Goal: Task Accomplishment & Management: Use online tool/utility

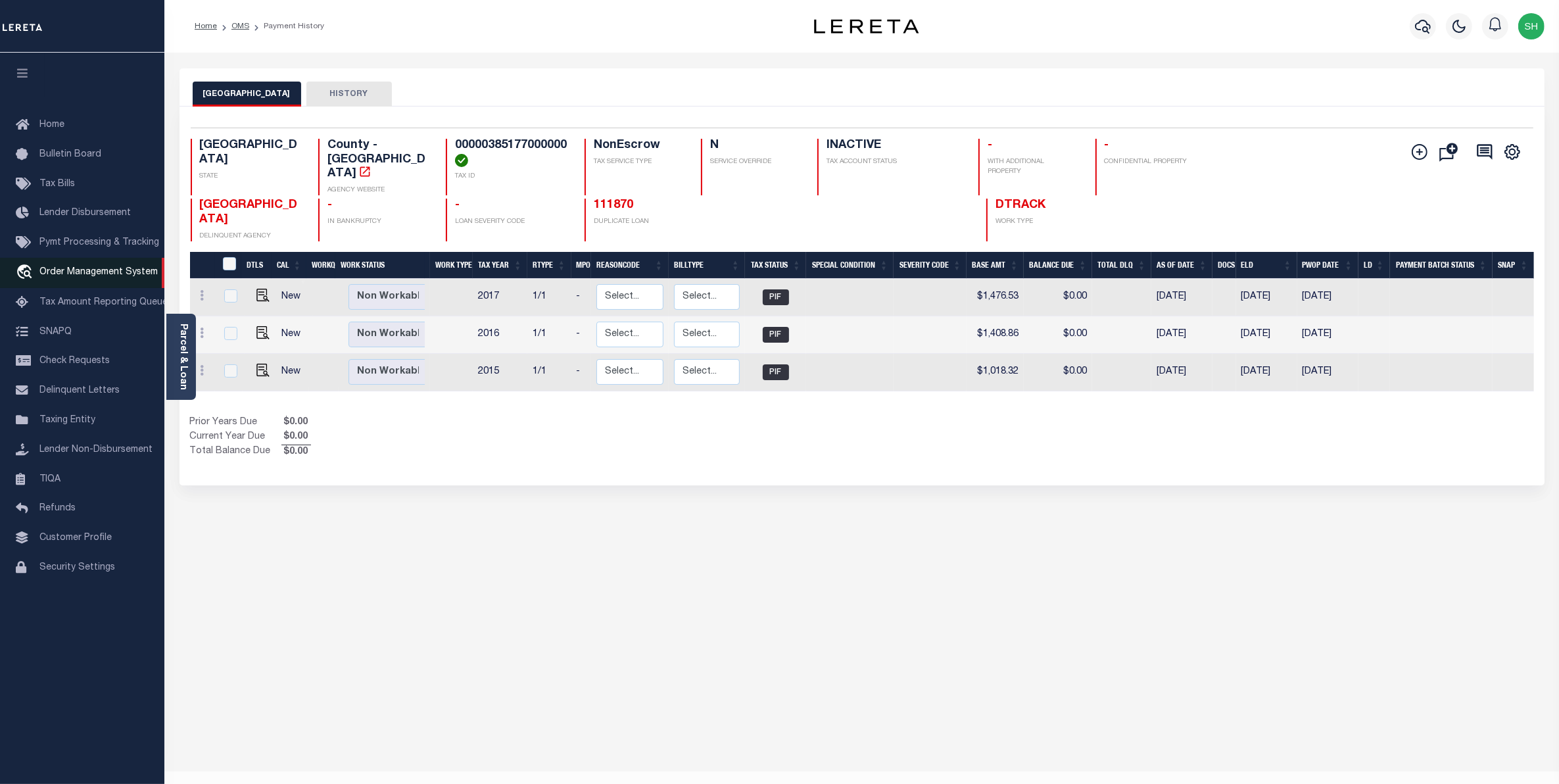
click at [86, 277] on span "Order Management System" at bounding box center [98, 272] width 118 height 9
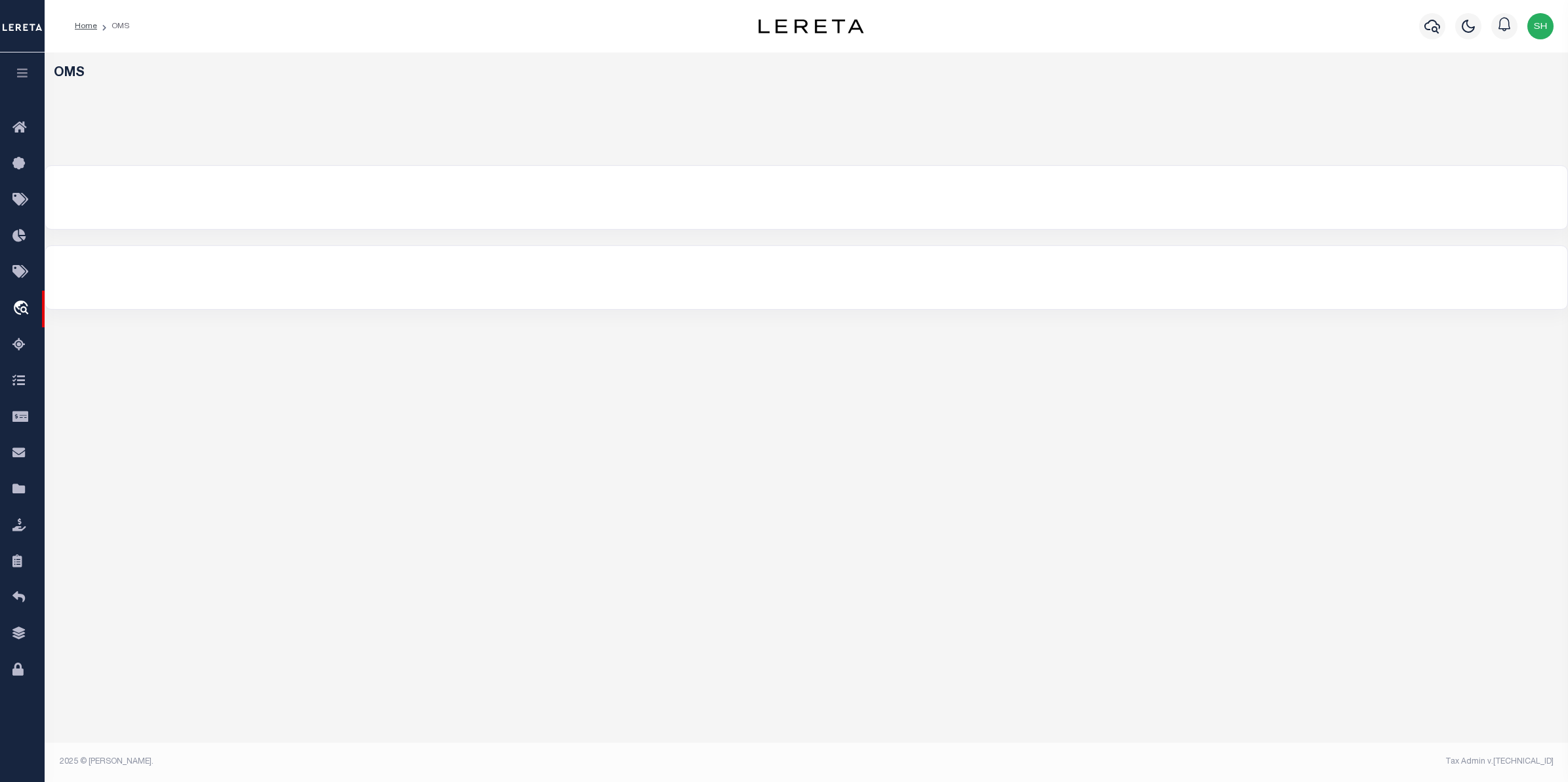
select select "200"
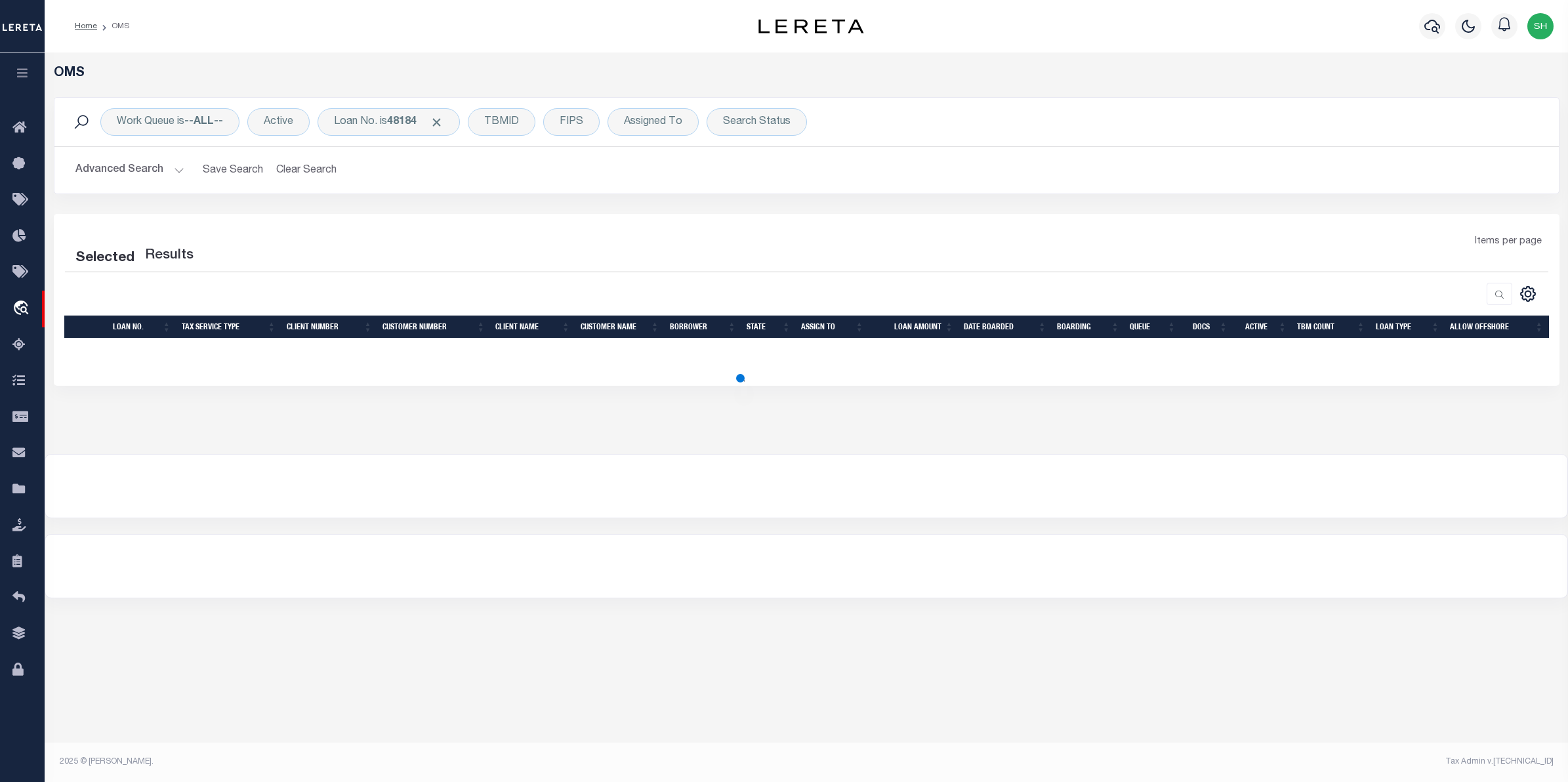
select select "200"
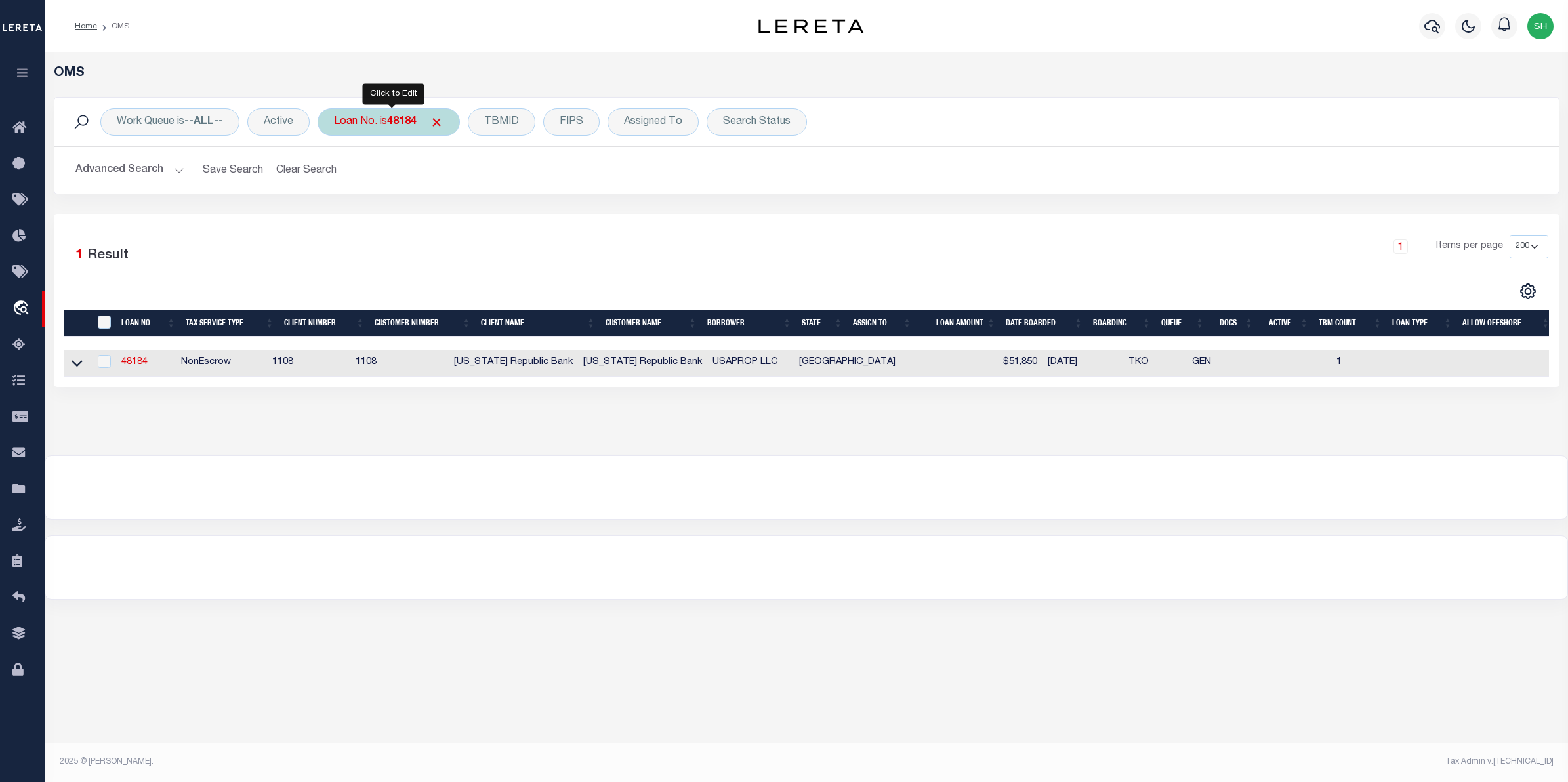
click at [384, 119] on div "Loan No. is 48184" at bounding box center [389, 121] width 142 height 27
type input "10020450"
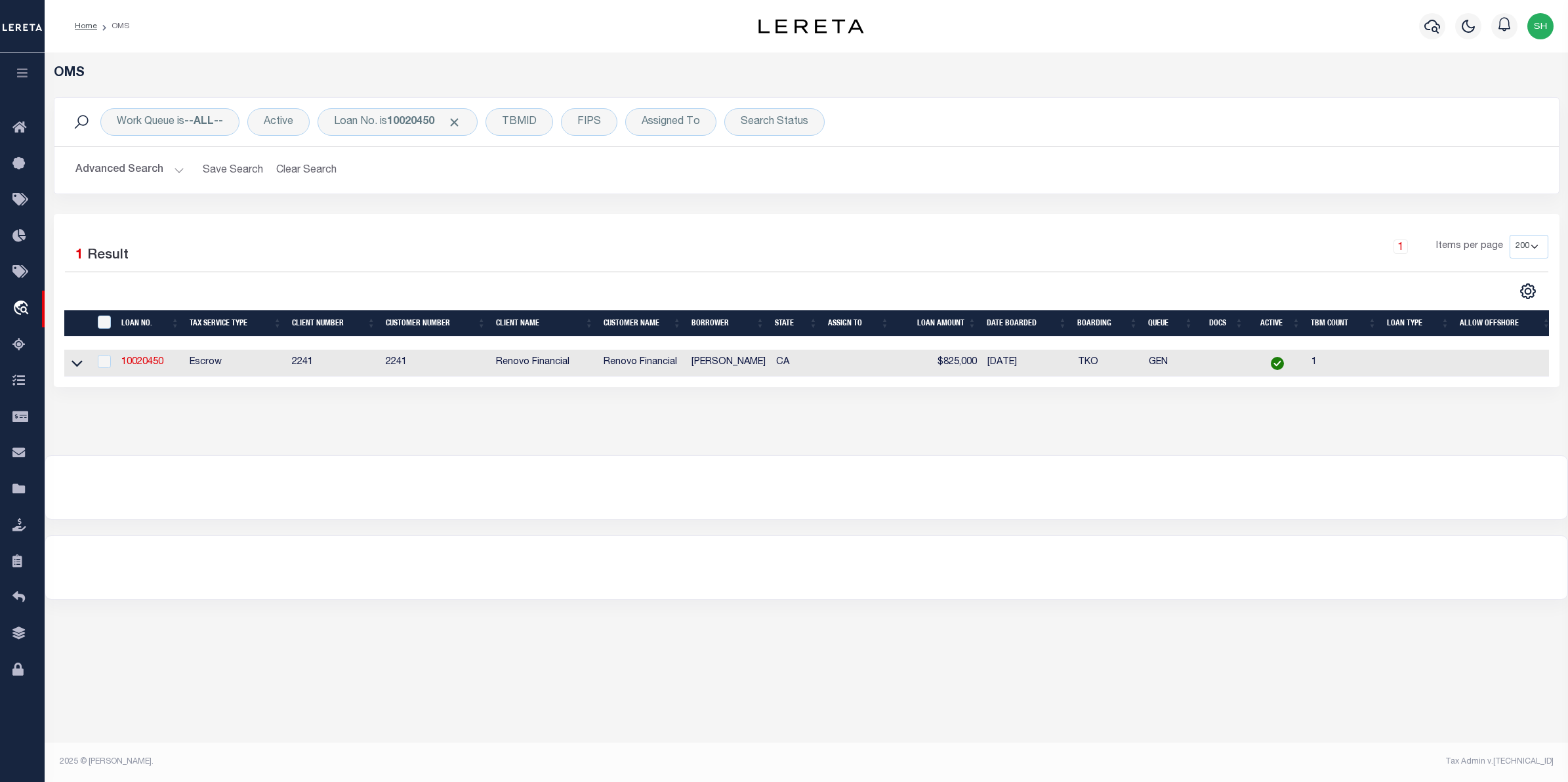
drag, startPoint x: 77, startPoint y: 363, endPoint x: 832, endPoint y: 492, distance: 765.9
click at [77, 363] on icon at bounding box center [77, 363] width 11 height 14
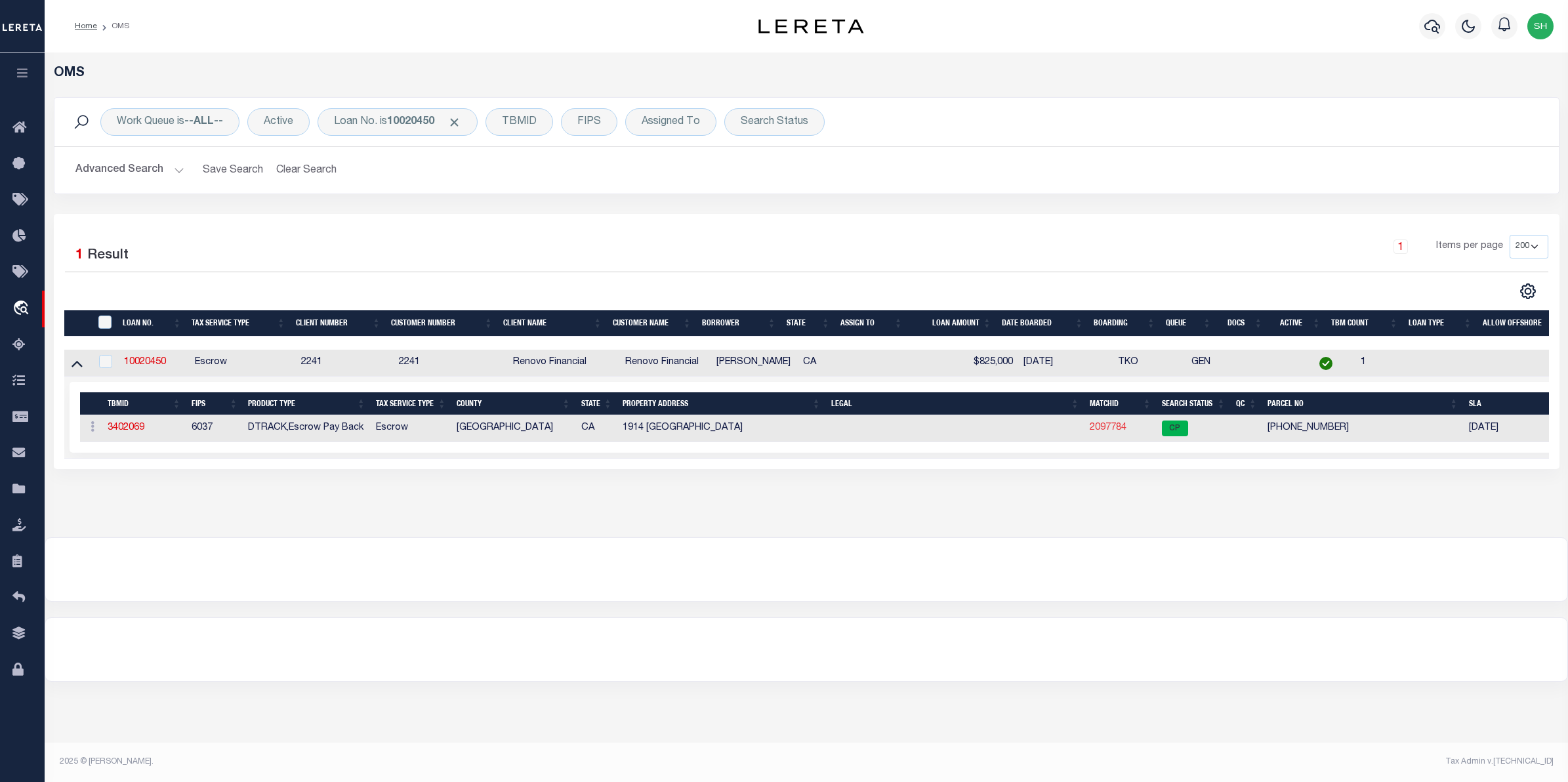
click at [1117, 432] on link "2097784" at bounding box center [1108, 427] width 37 height 9
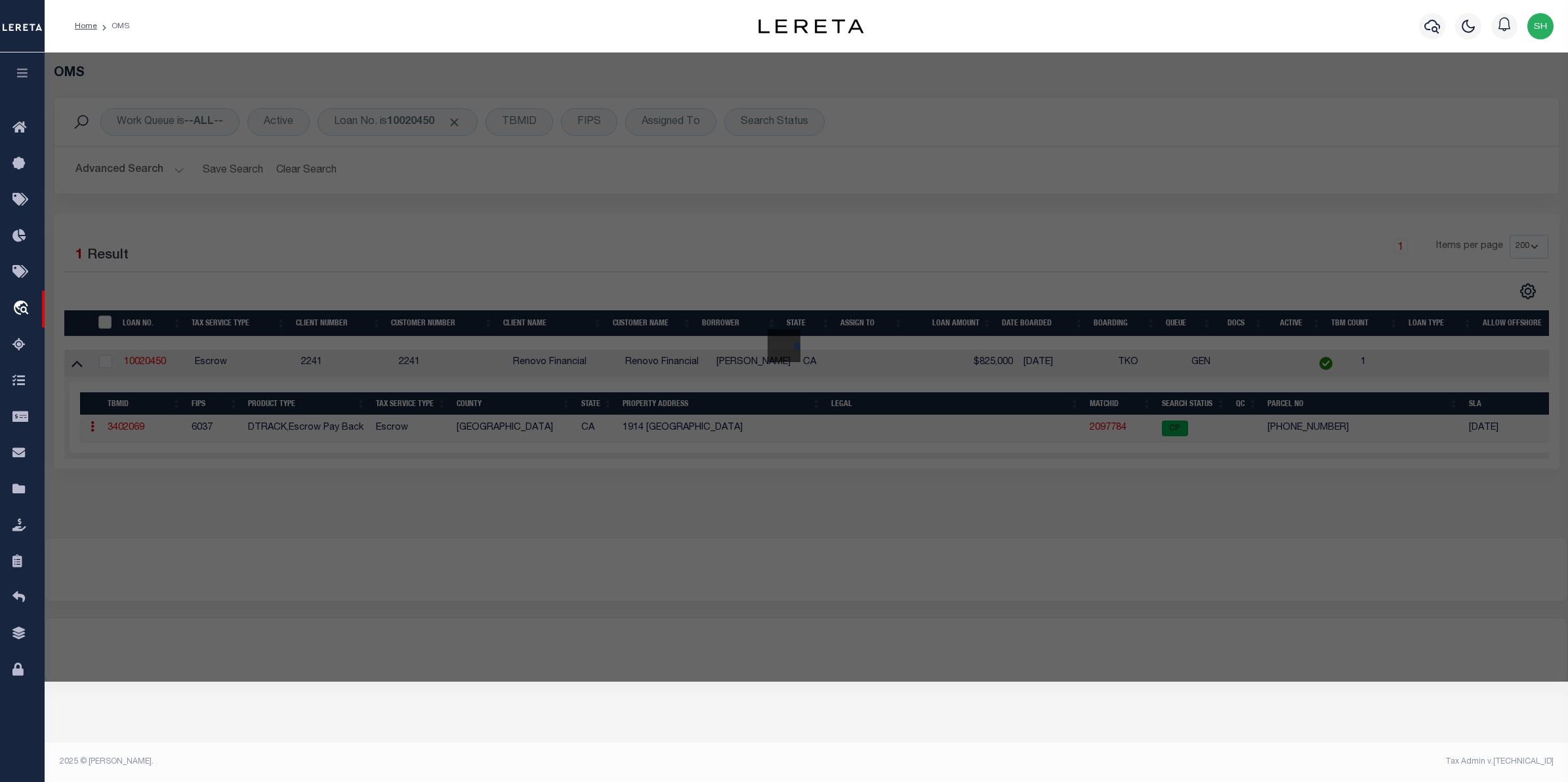
checkbox input "false"
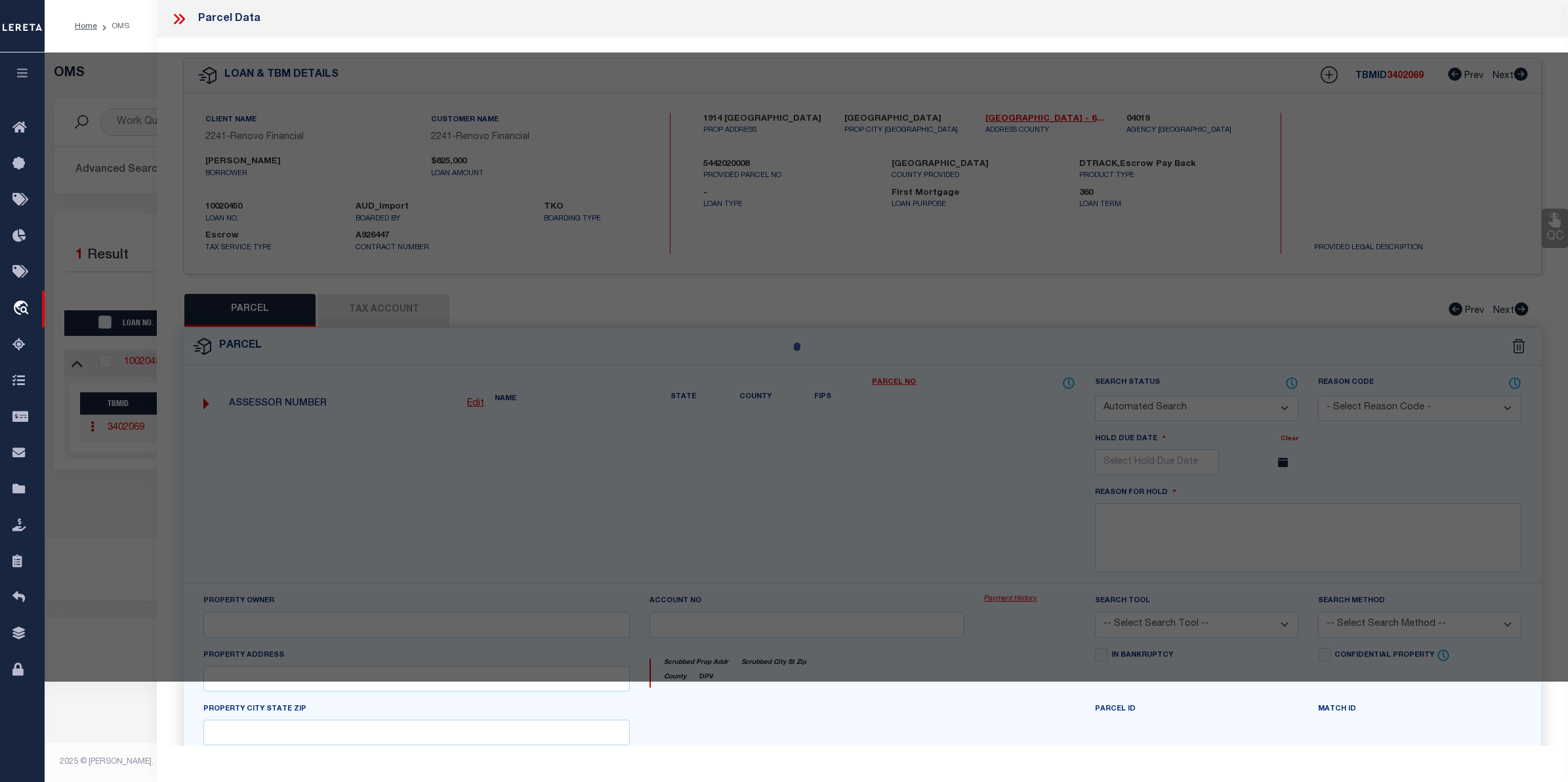
select select "CP"
type input "1914 MELLON AVE"
checkbox input "false"
type textarea "TRACT # 4905 LOT 215"
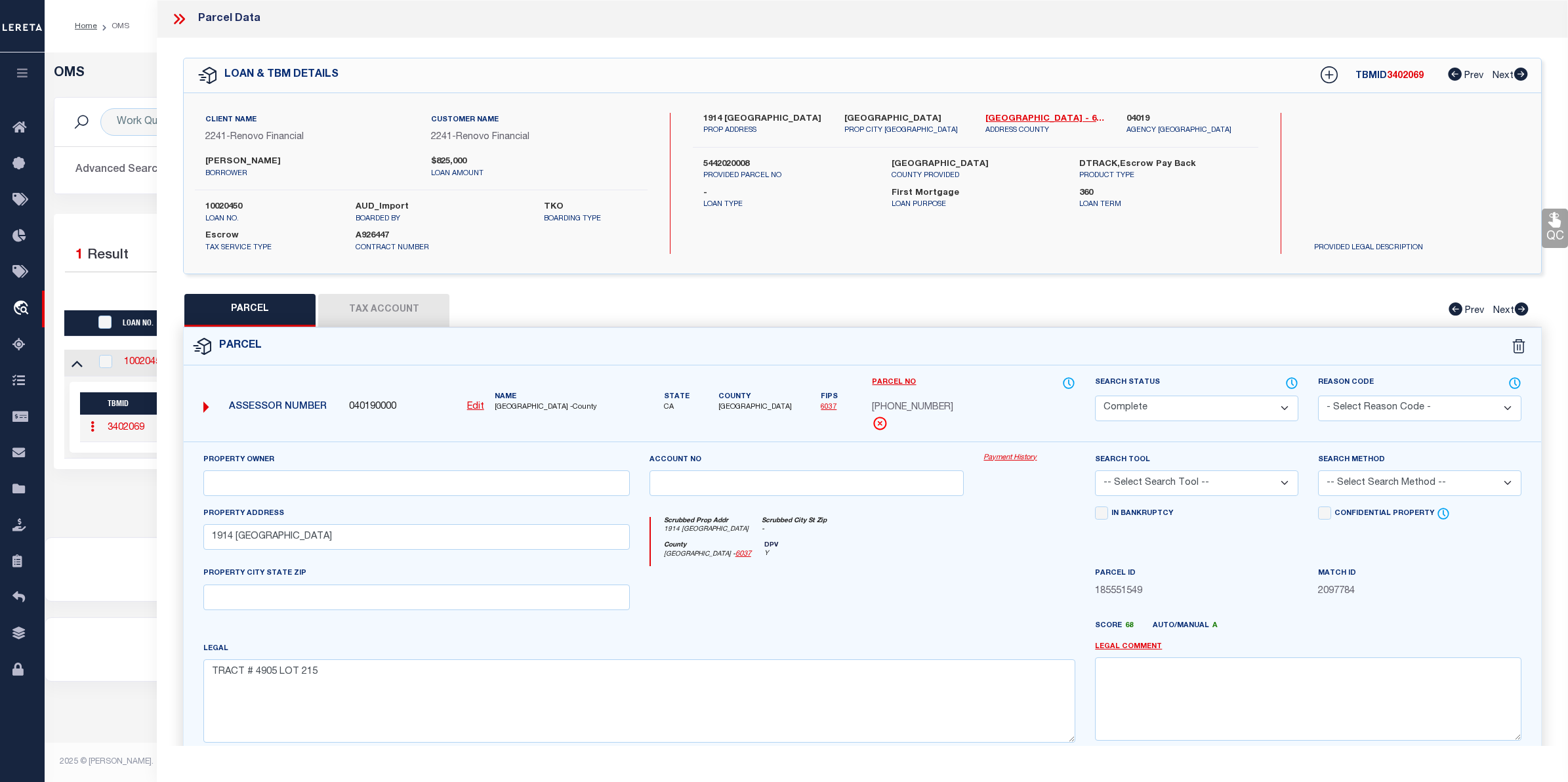
click at [1028, 460] on link "Payment History" at bounding box center [1030, 458] width 92 height 11
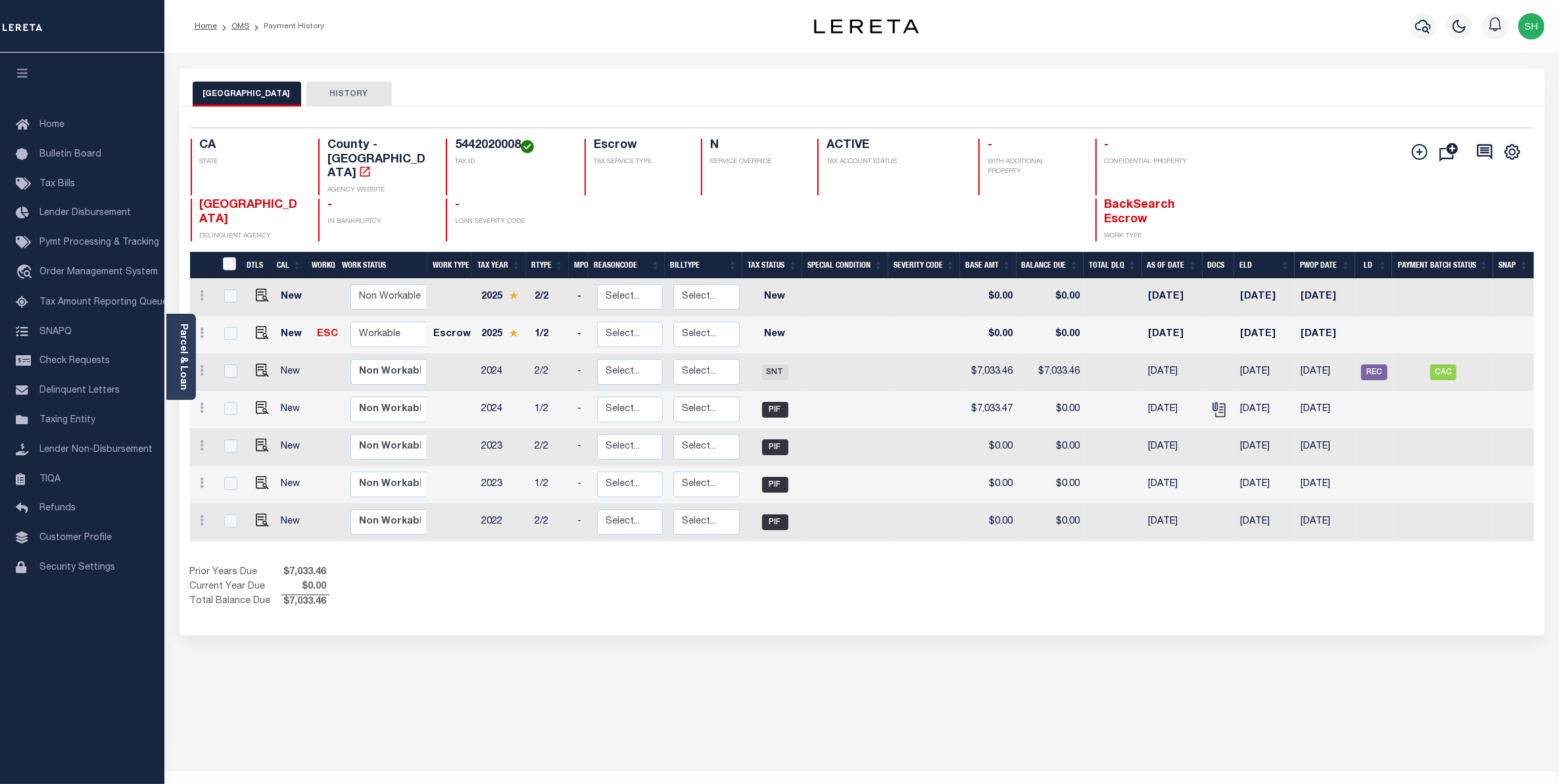
click at [722, 24] on div "Home OMS Payment History" at bounding box center [469, 26] width 569 height 28
click at [686, 706] on div "LOS ANGELES COUNTY HISTORY Selected 7 Results" at bounding box center [862, 440] width 1385 height 742
click at [97, 275] on span "Order Management System" at bounding box center [98, 272] width 118 height 9
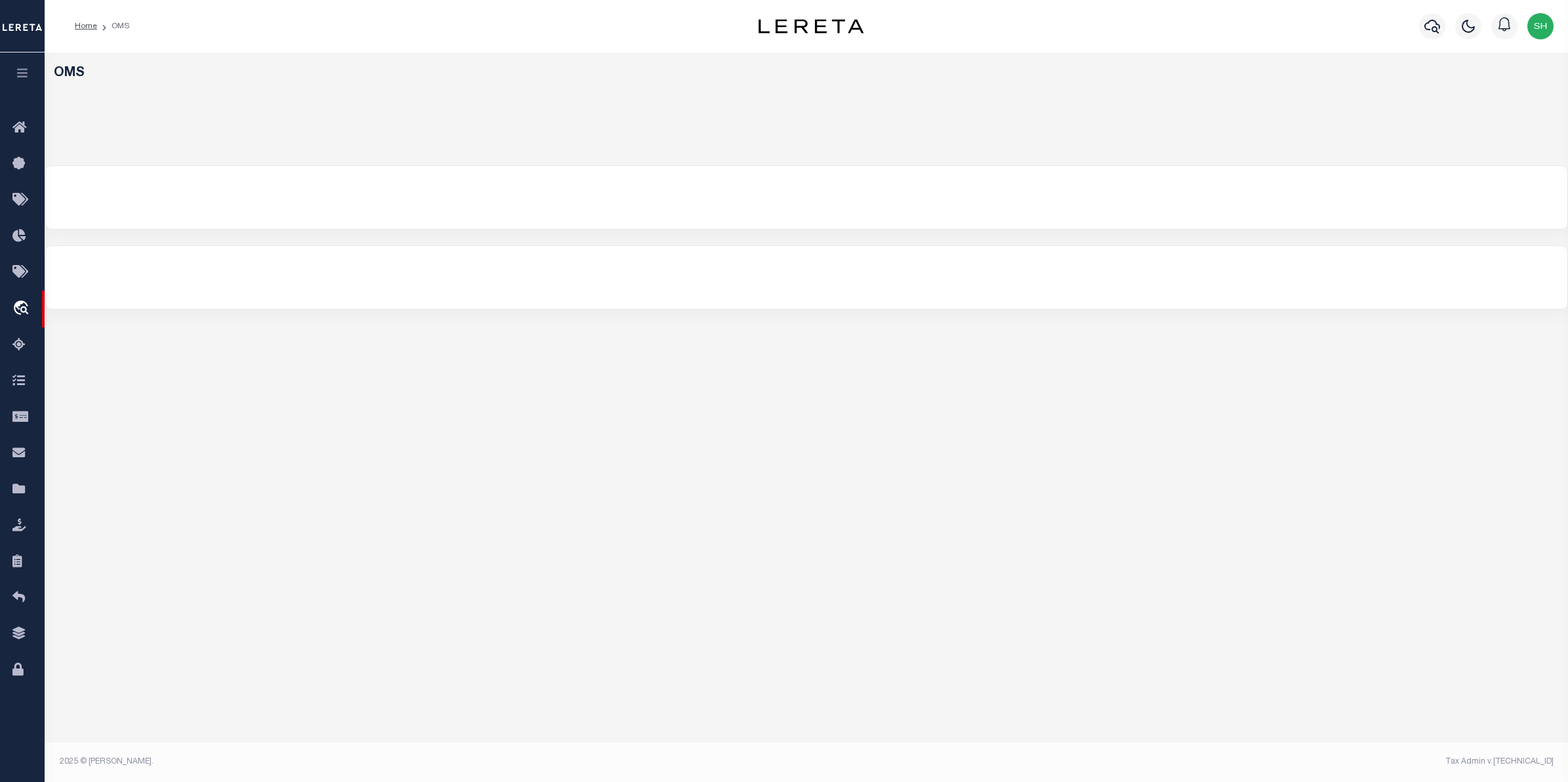
select select "200"
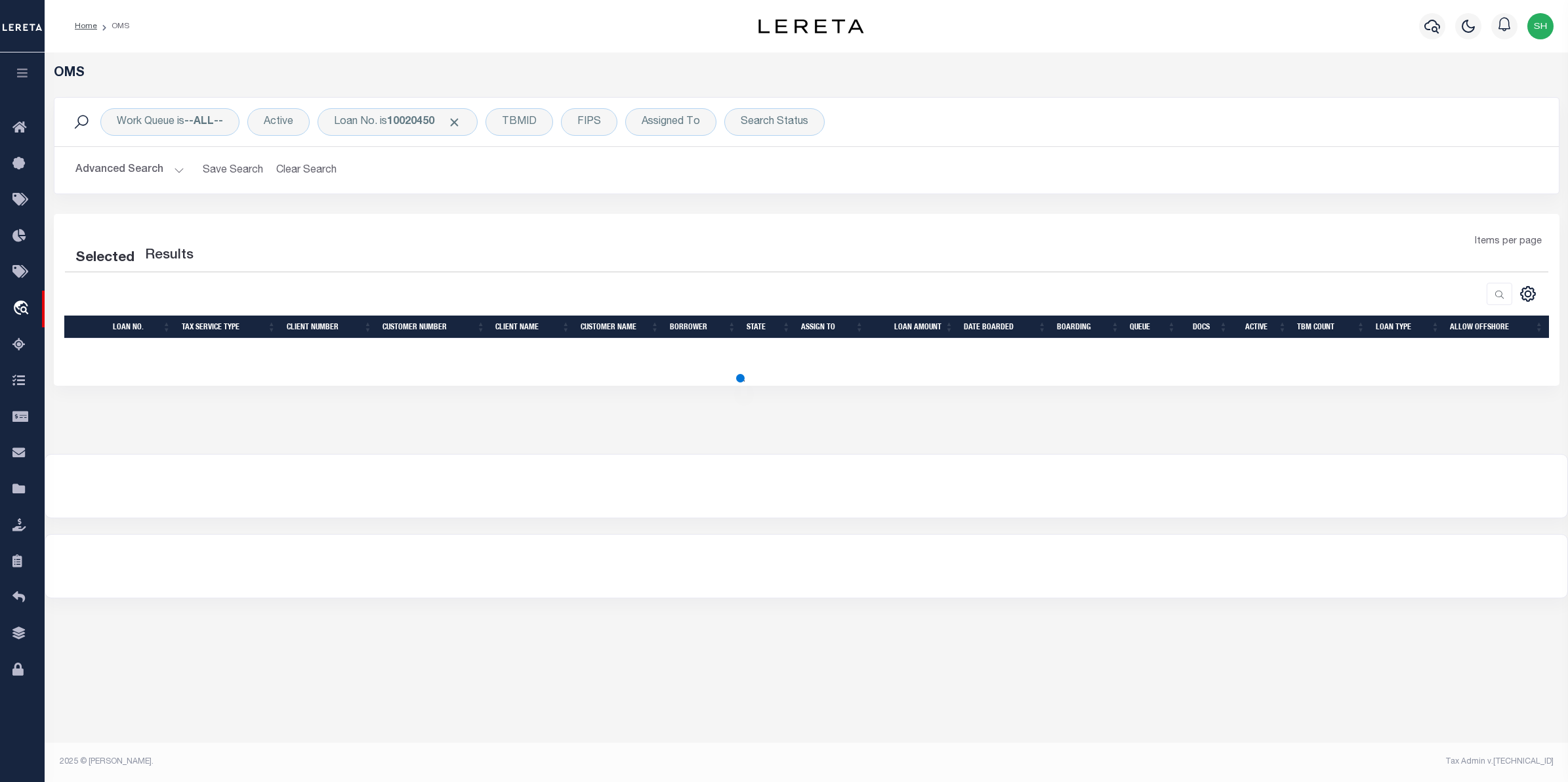
select select "200"
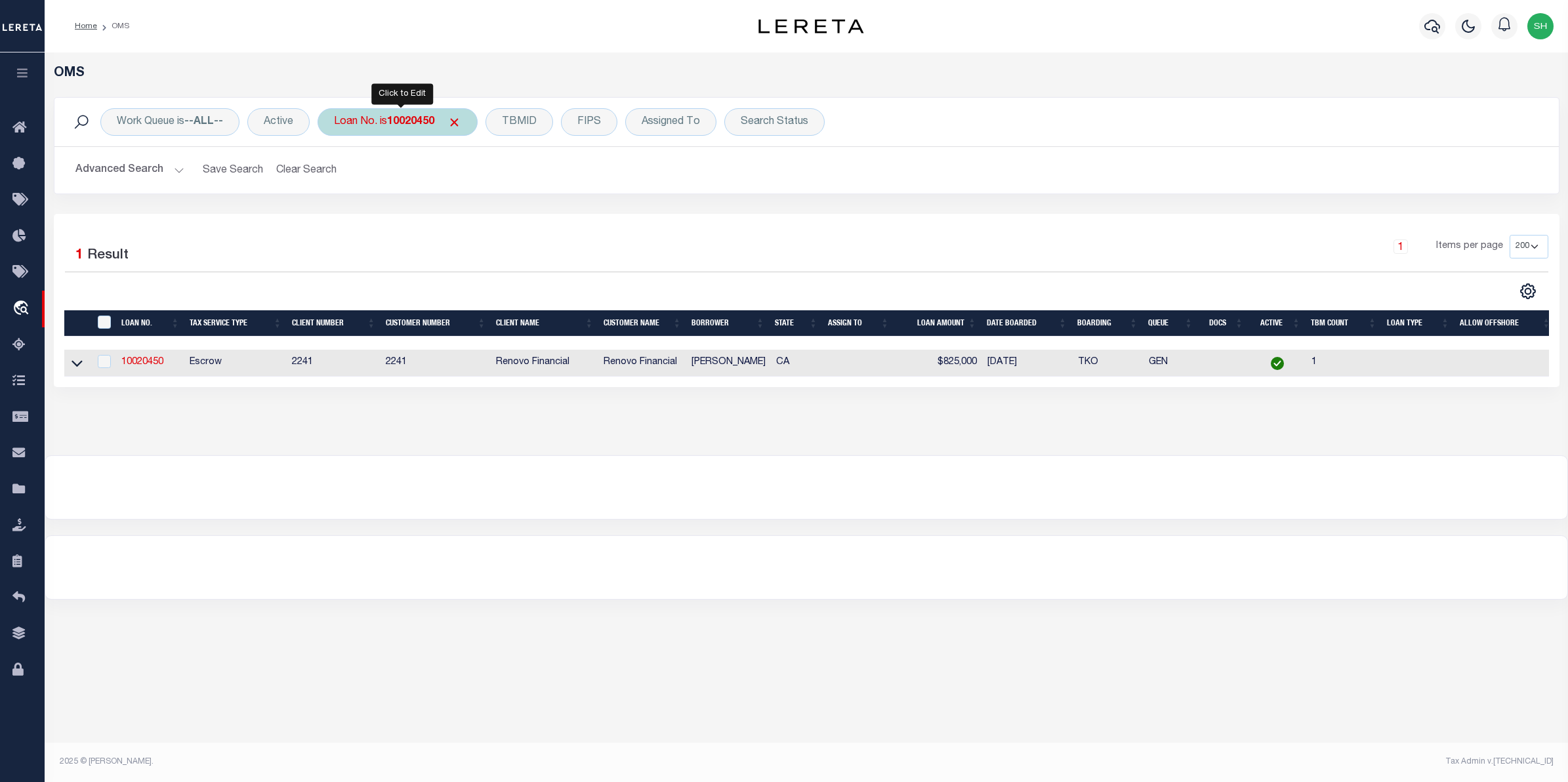
click at [410, 130] on div "Loan No. is 10020450" at bounding box center [398, 121] width 160 height 27
type input "107819"
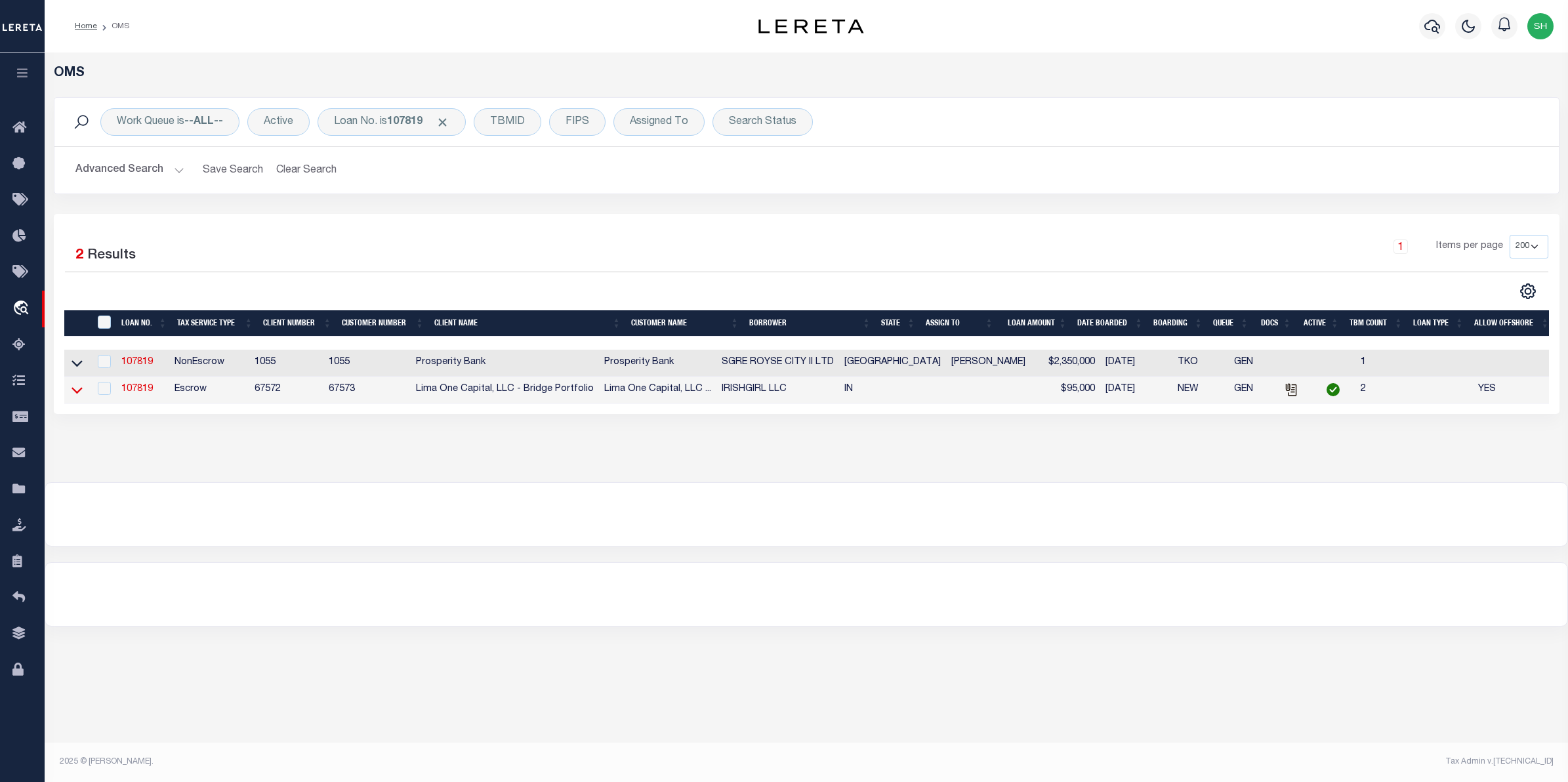
click at [79, 393] on icon at bounding box center [77, 389] width 11 height 14
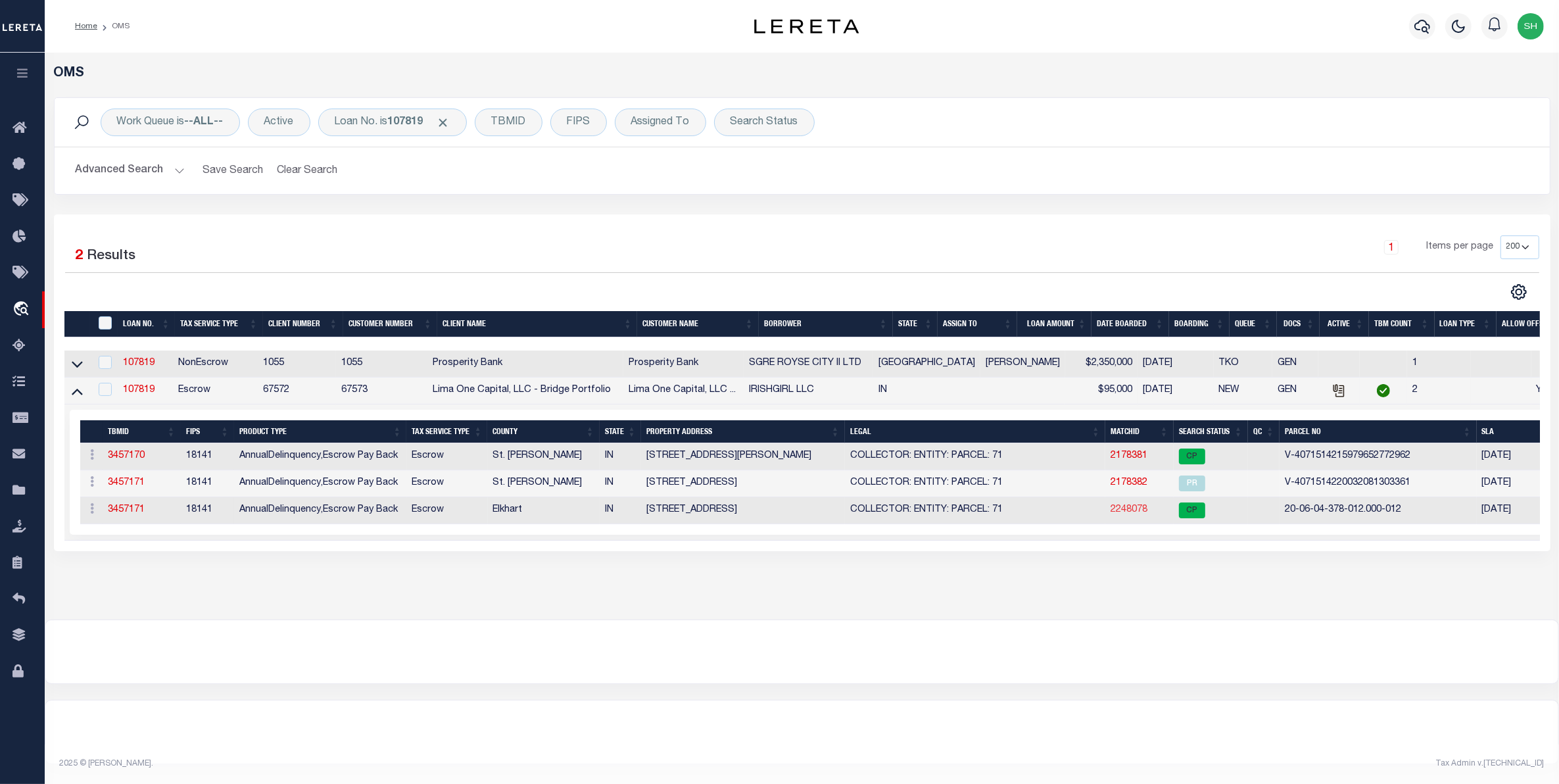
click at [1126, 513] on link "2248078" at bounding box center [1129, 509] width 37 height 9
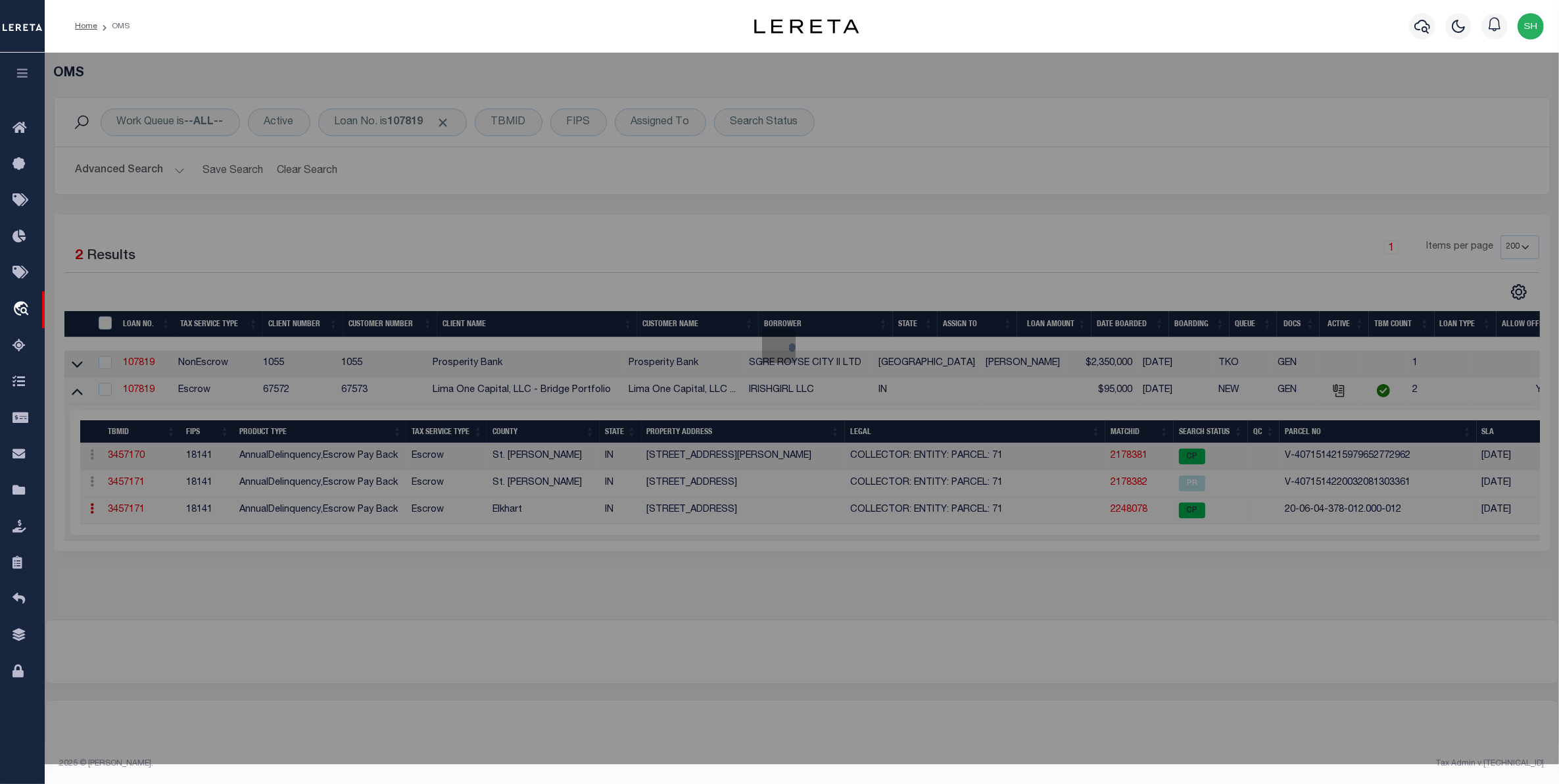
checkbox input "false"
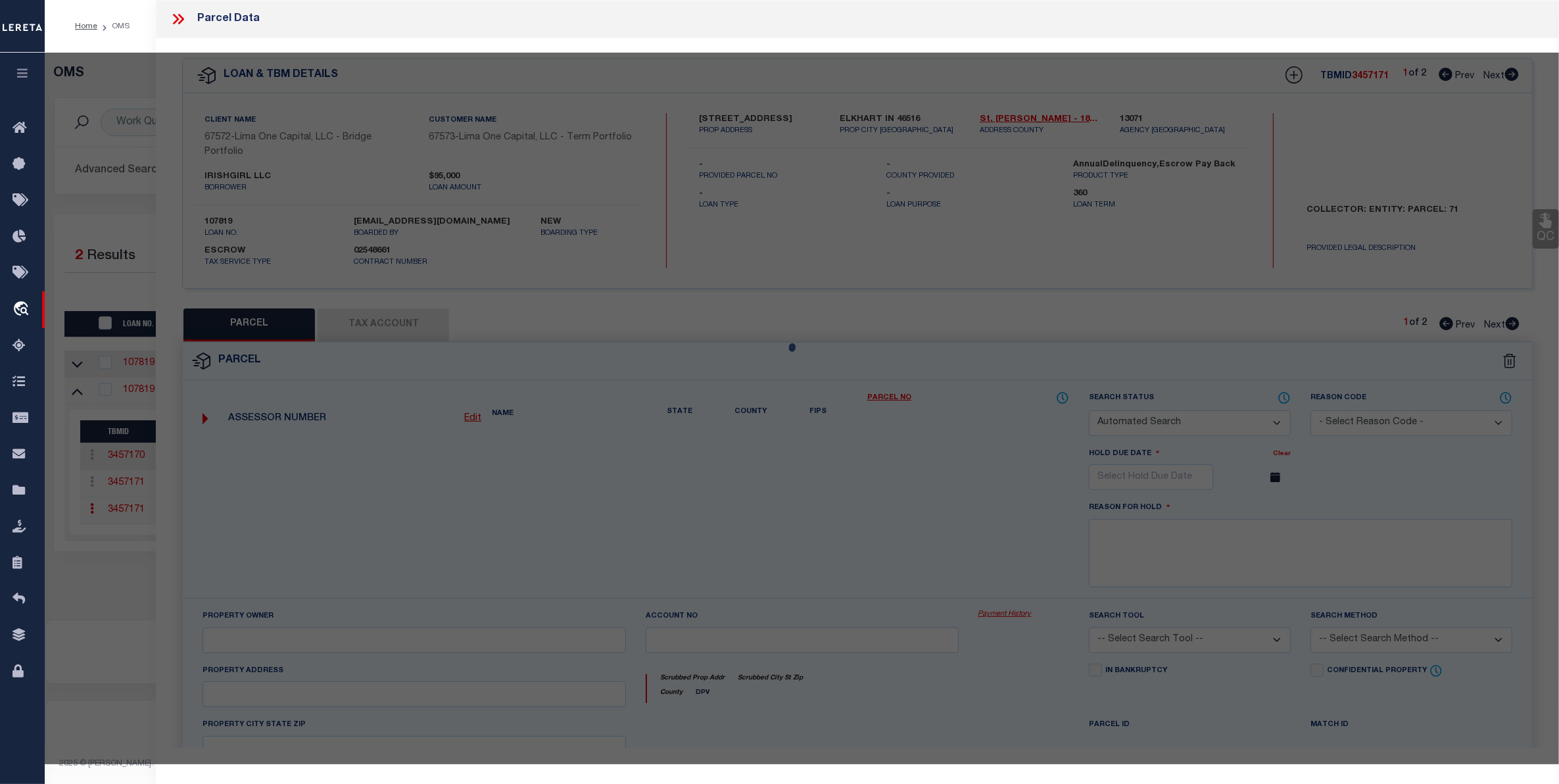
select select "CP"
select select "ADL"
type input "IRISHGIRL LLC"
select select "AGW"
select select "LEG"
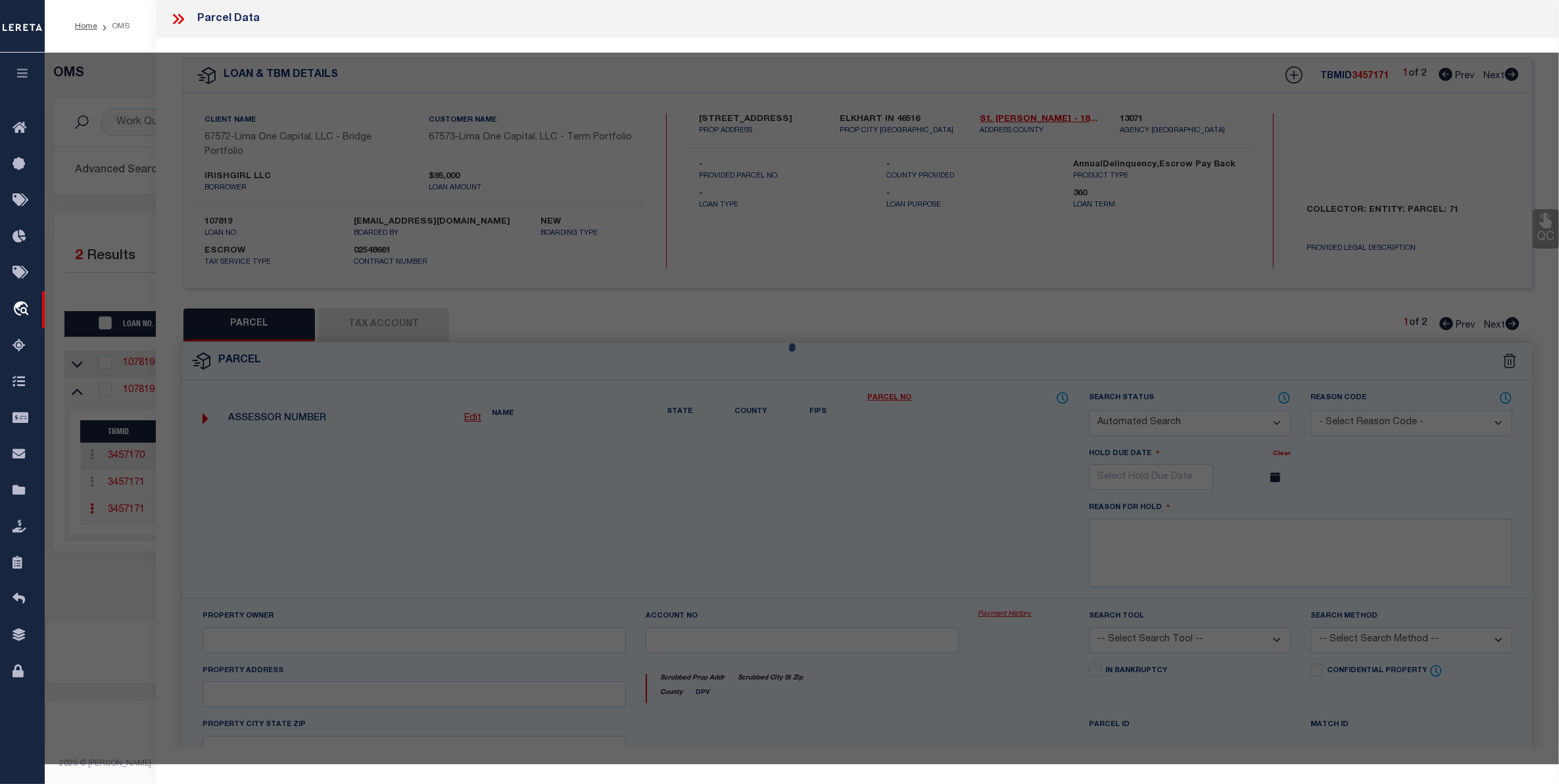
type input "704 MIDDLEBURY"
type textarea "BEESONS 4TH 25FT E SIDE LOT 100 & 18FT W SIDE LOT 101 (TIF 110"
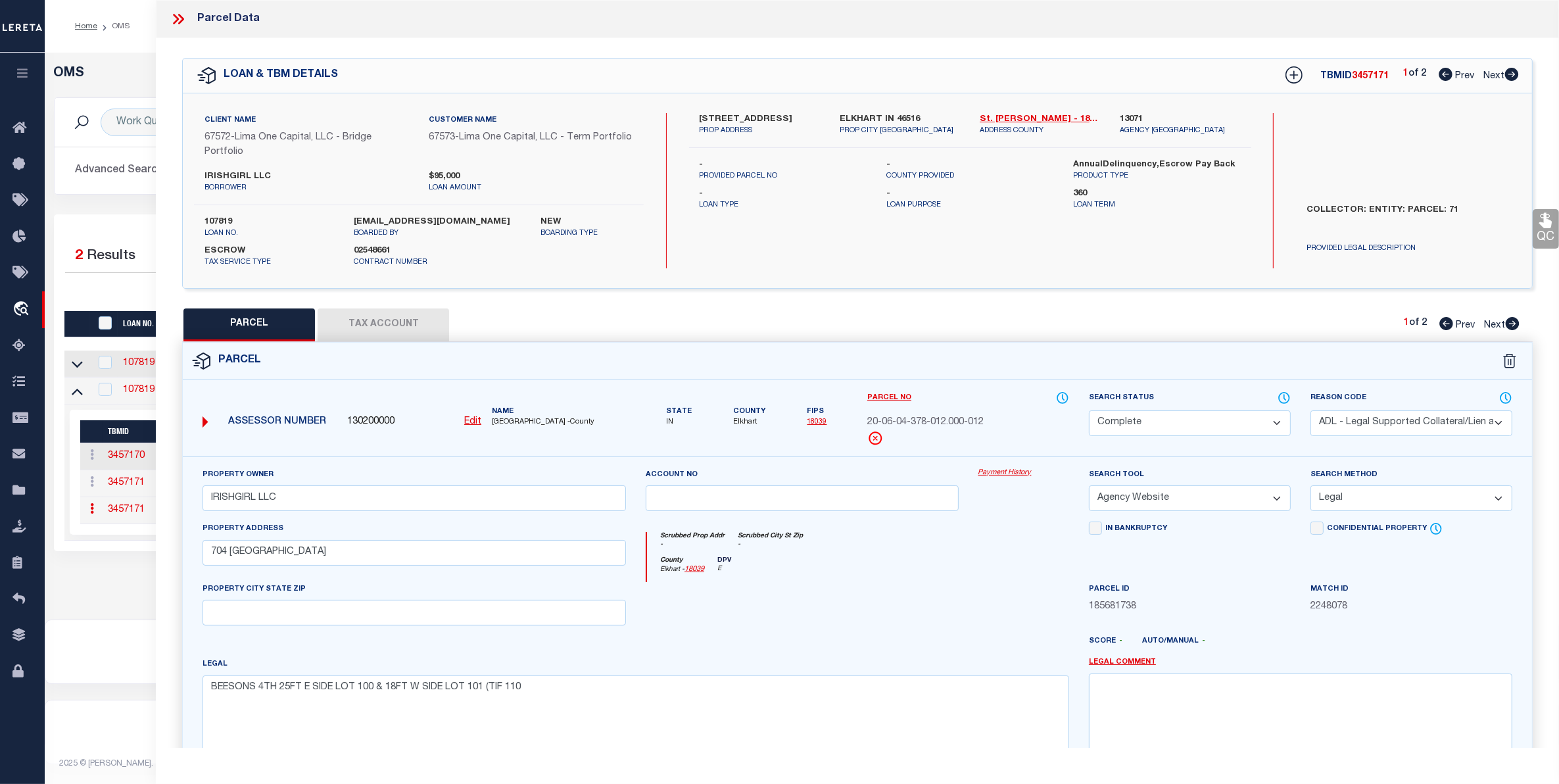
click at [1013, 470] on link "Payment History" at bounding box center [1023, 472] width 91 height 11
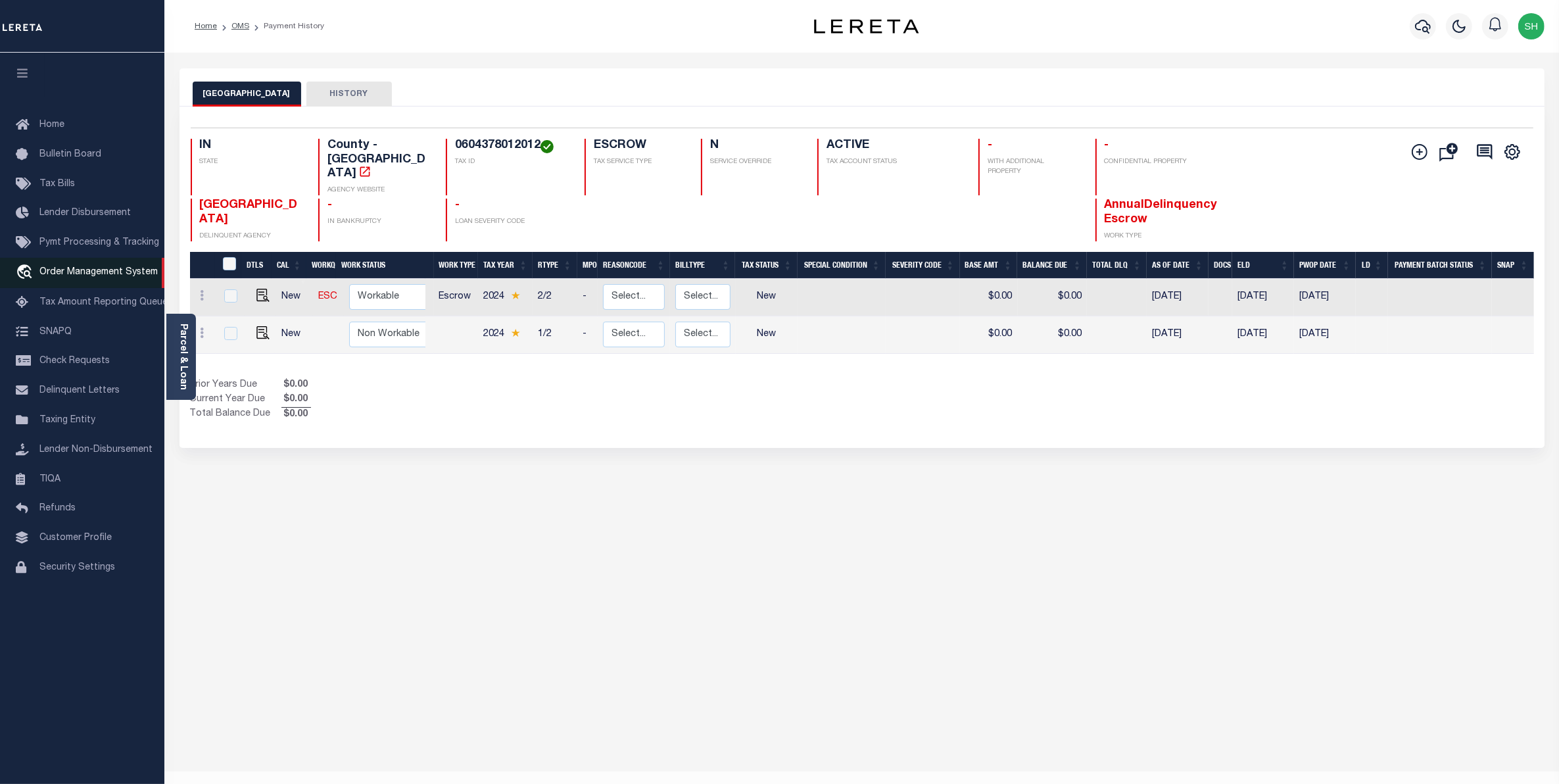
click at [66, 277] on span "Order Management System" at bounding box center [98, 272] width 118 height 9
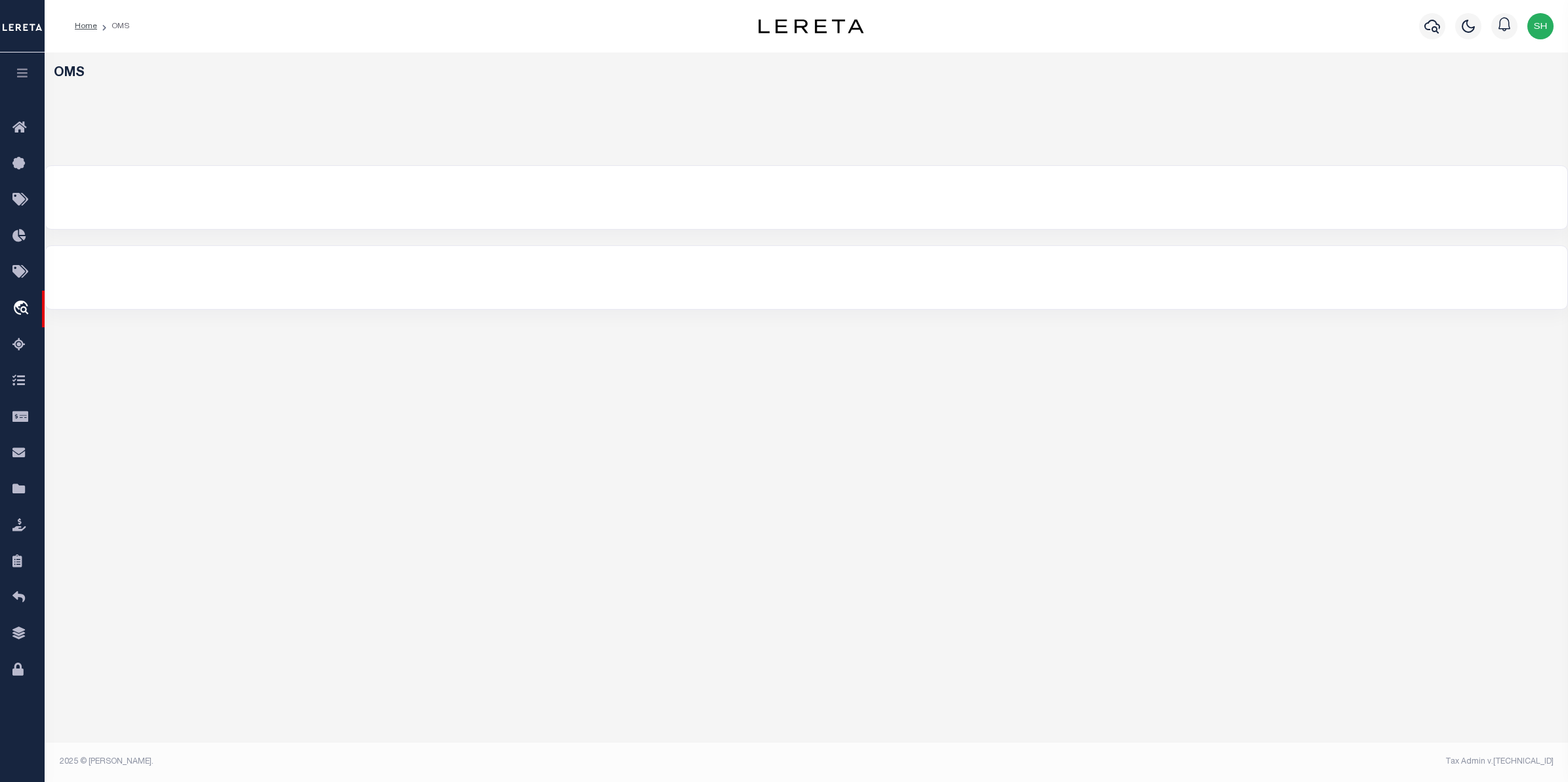
select select "200"
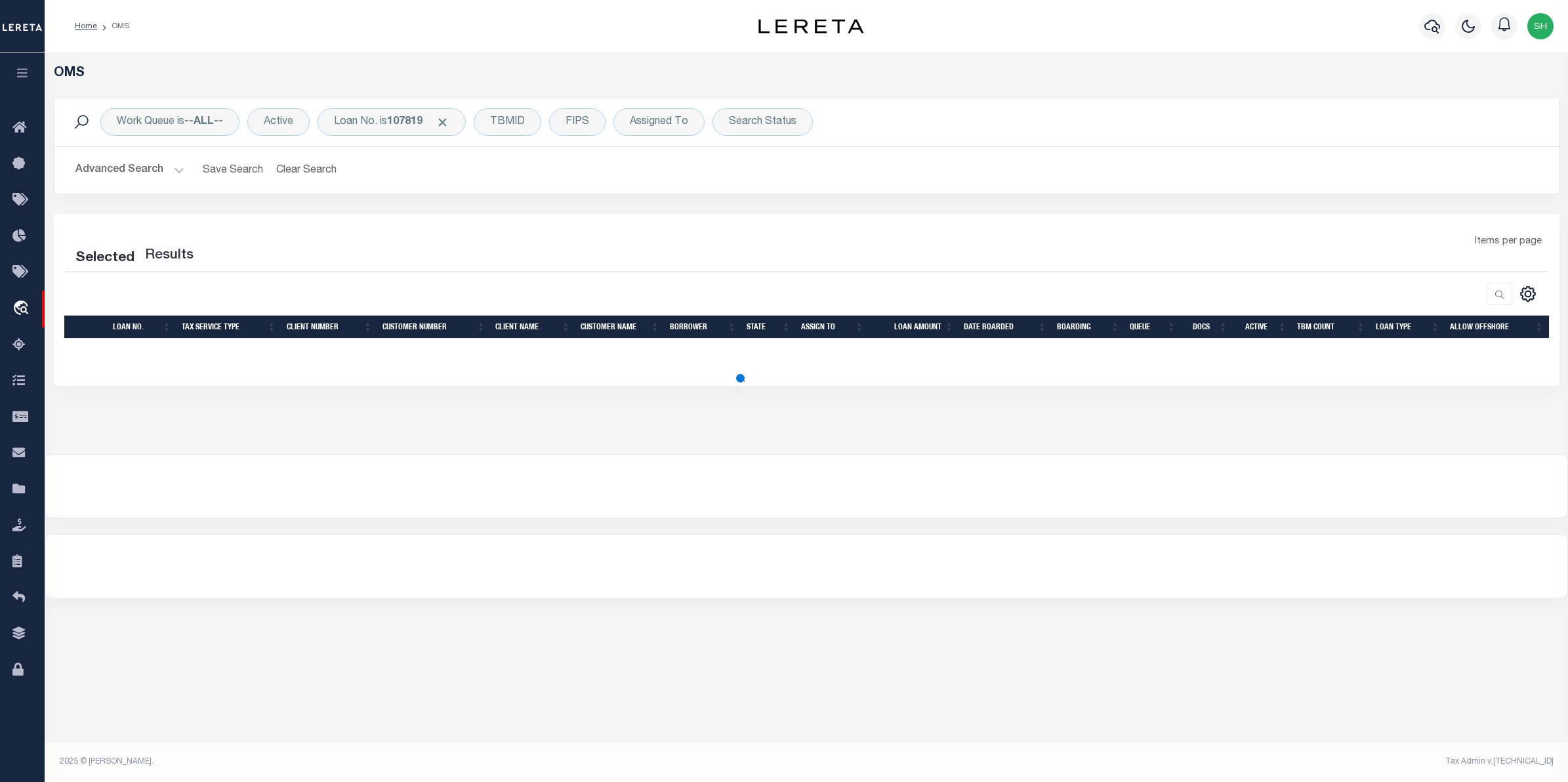
select select "200"
